Goal: Information Seeking & Learning: Learn about a topic

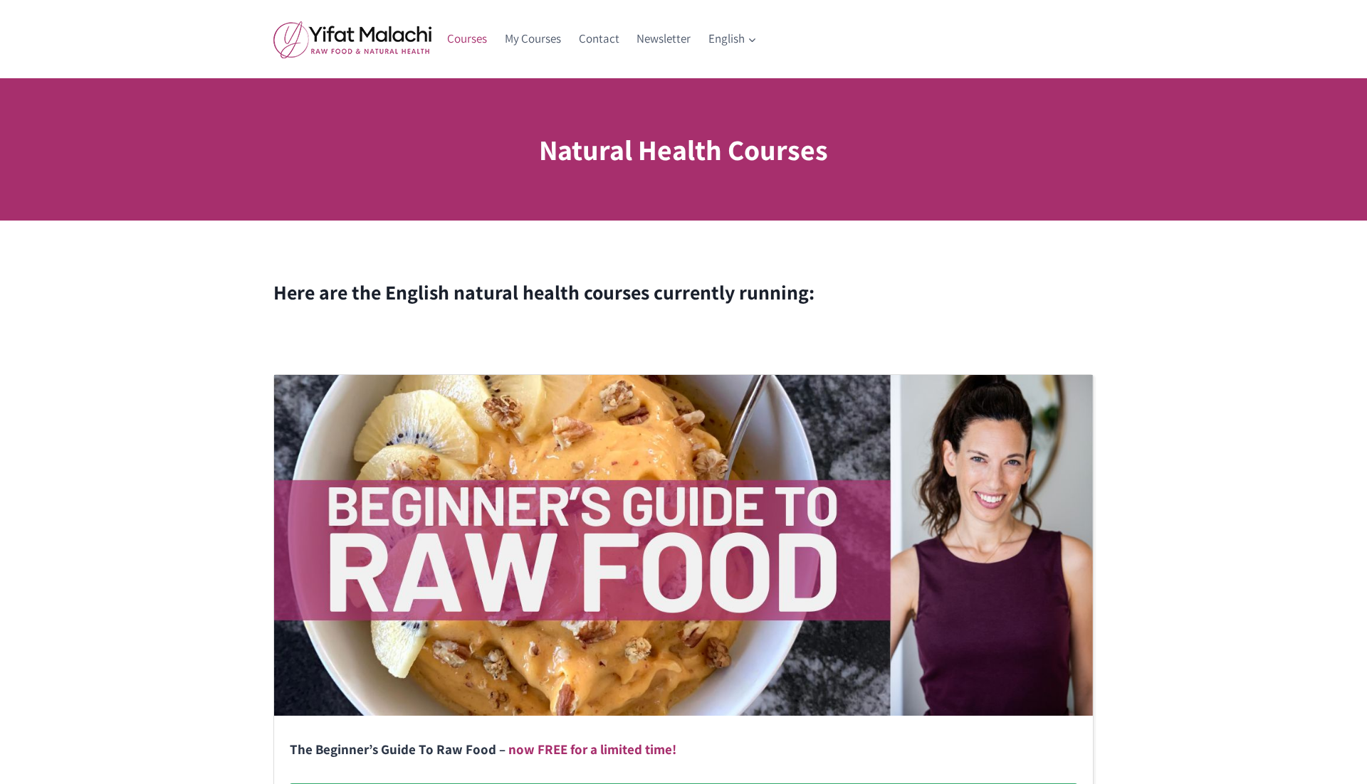
scroll to position [273, 0]
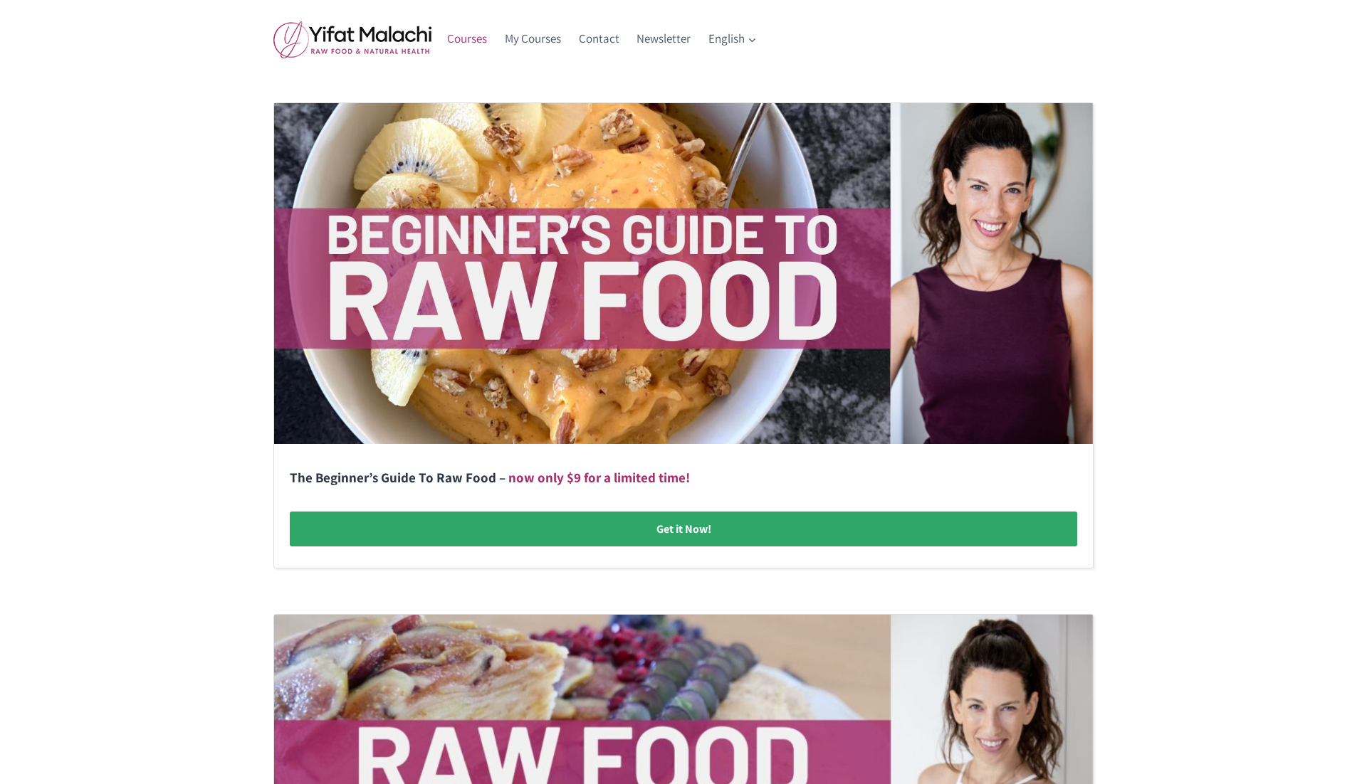
click at [685, 535] on link at bounding box center [683, 335] width 819 height 465
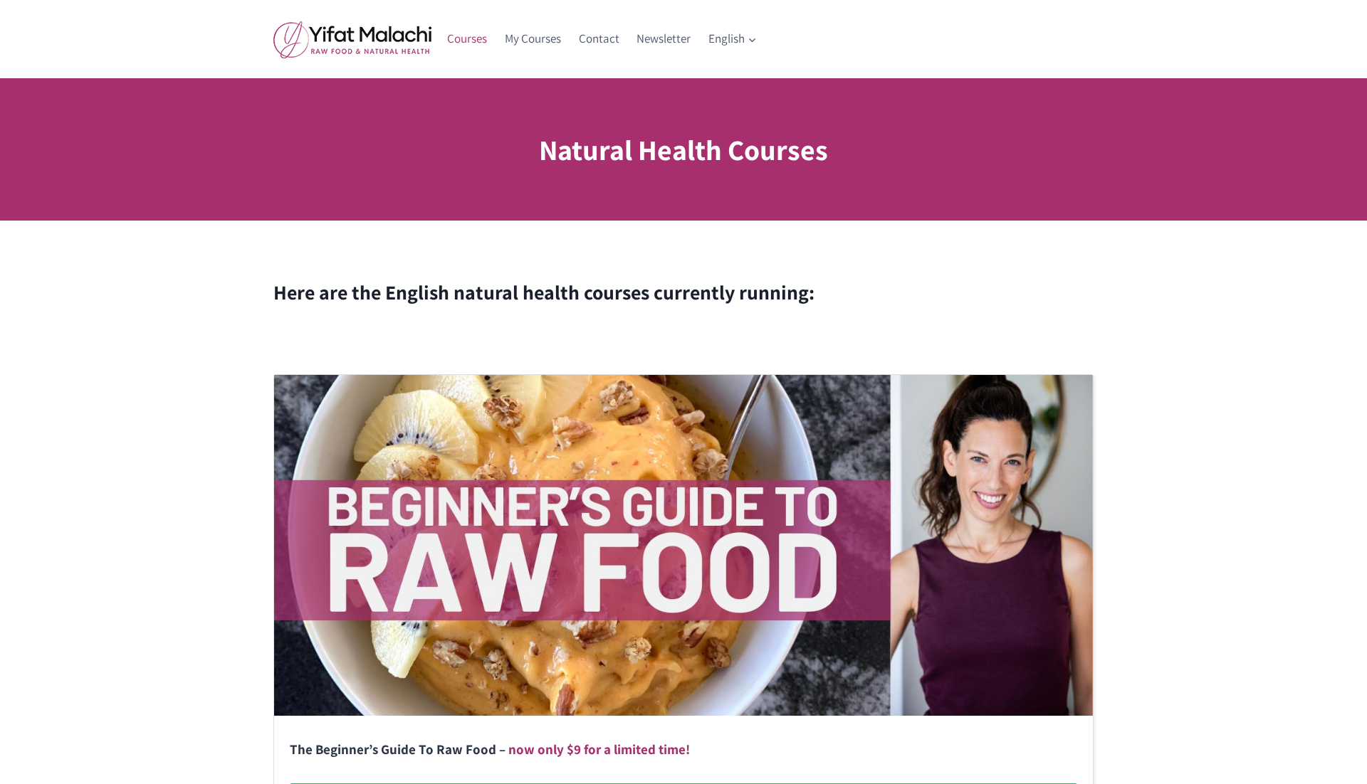
scroll to position [270, 0]
